Goal: Find specific page/section: Find specific page/section

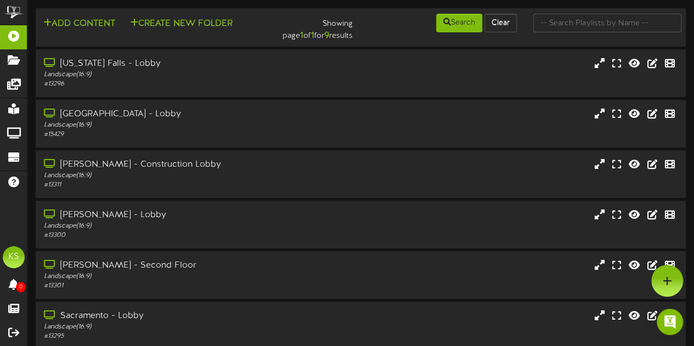
click at [121, 188] on div "# 13311" at bounding box center [171, 184] width 255 height 9
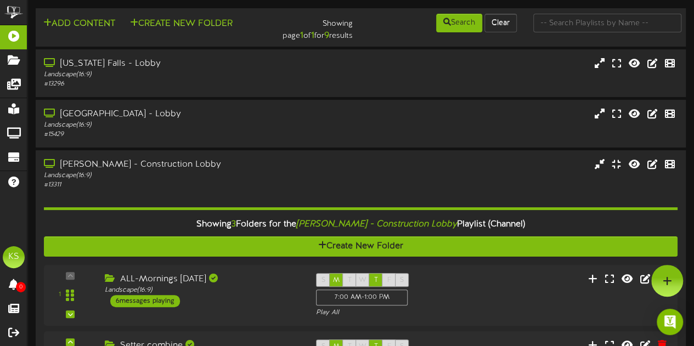
click at [110, 169] on div "[PERSON_NAME] - Construction Lobby" at bounding box center [171, 165] width 255 height 13
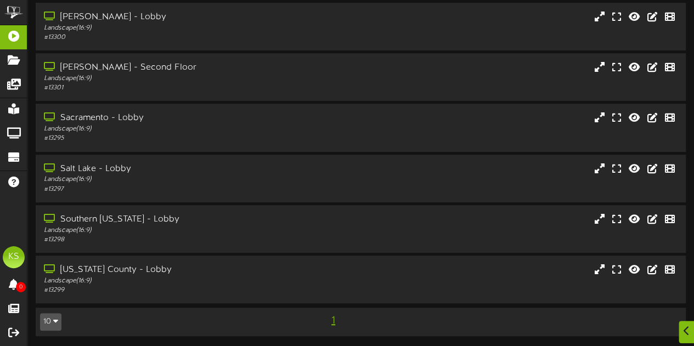
scroll to position [199, 0]
click at [157, 229] on div "Landscape ( 16:9 )" at bounding box center [171, 229] width 255 height 9
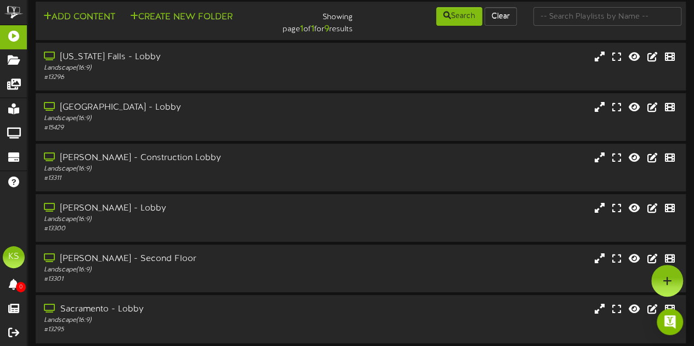
scroll to position [0, 0]
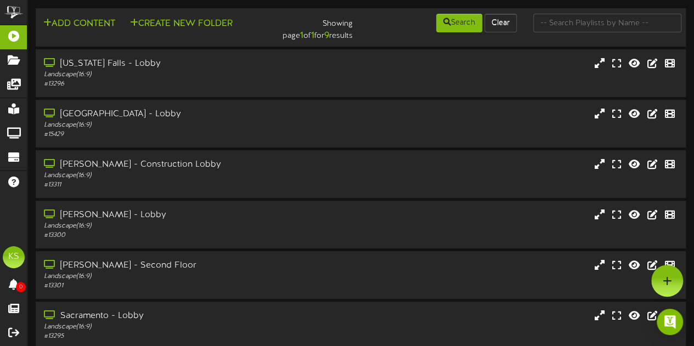
click at [122, 234] on div "# 13300" at bounding box center [171, 235] width 255 height 9
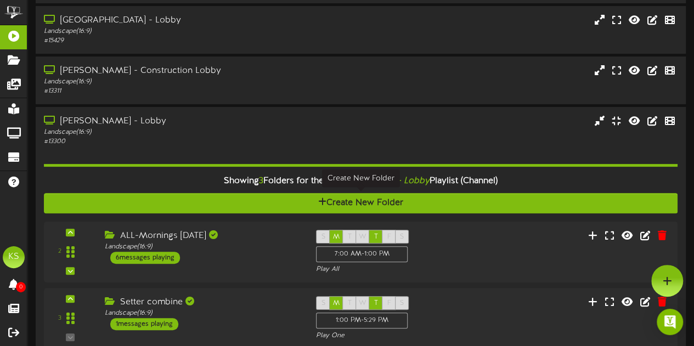
scroll to position [165, 0]
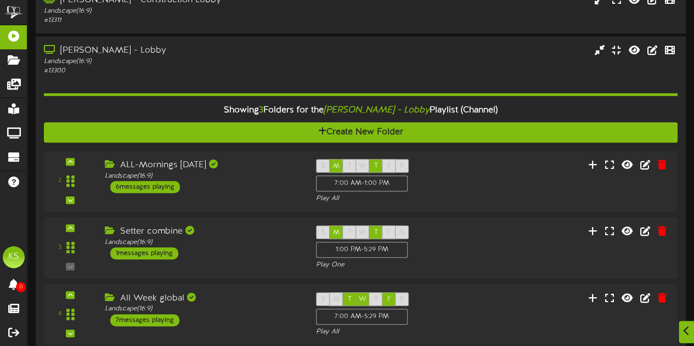
click at [217, 190] on div "ALL-Mornings [DATE] Landscape ( 16:9 ) 6 messages playing" at bounding box center [202, 176] width 211 height 34
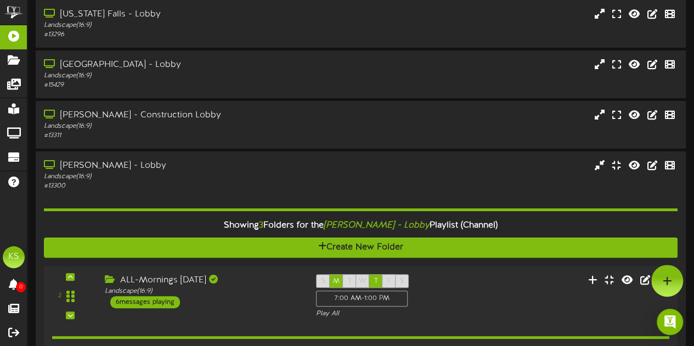
scroll to position [0, 0]
